Goal: Task Accomplishment & Management: Use online tool/utility

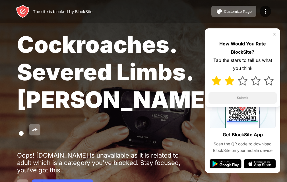
click at [231, 83] on img at bounding box center [230, 81] width 10 height 10
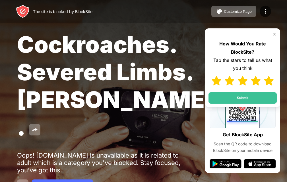
click at [276, 82] on div at bounding box center [242, 81] width 68 height 16
click at [244, 82] on img at bounding box center [243, 81] width 10 height 10
click at [260, 79] on img at bounding box center [256, 81] width 10 height 10
click at [270, 79] on img at bounding box center [269, 81] width 10 height 10
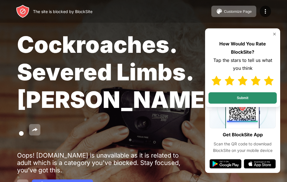
click at [231, 98] on button "Submit" at bounding box center [242, 97] width 68 height 11
